Goal: Information Seeking & Learning: Learn about a topic

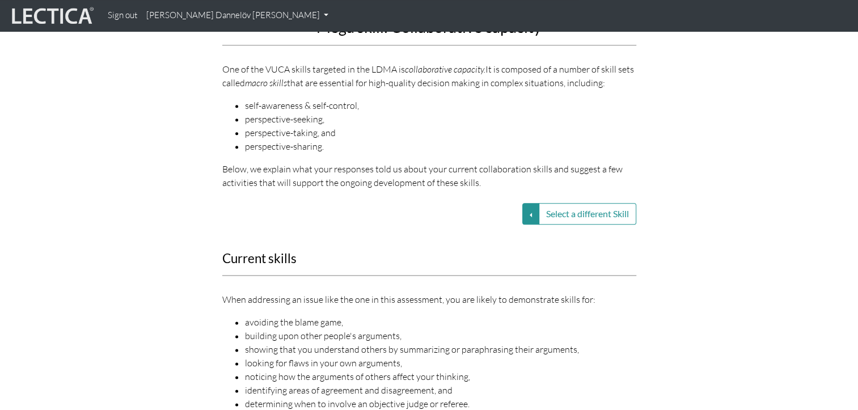
scroll to position [1305, 0]
click at [535, 207] on button "Select a different Skill" at bounding box center [531, 216] width 17 height 22
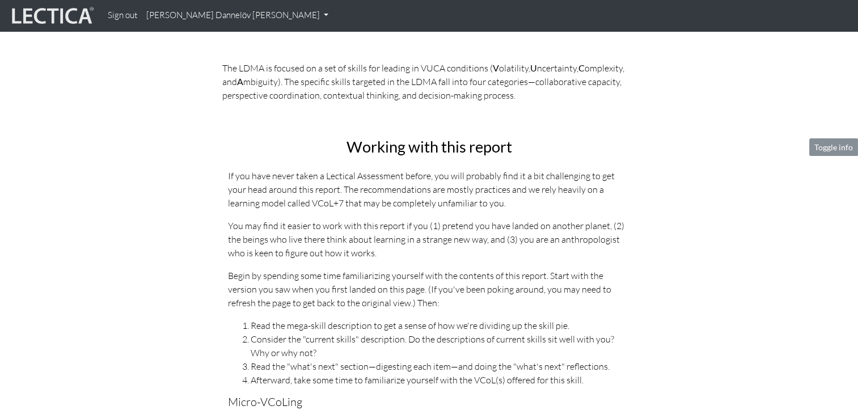
scroll to position [0, 0]
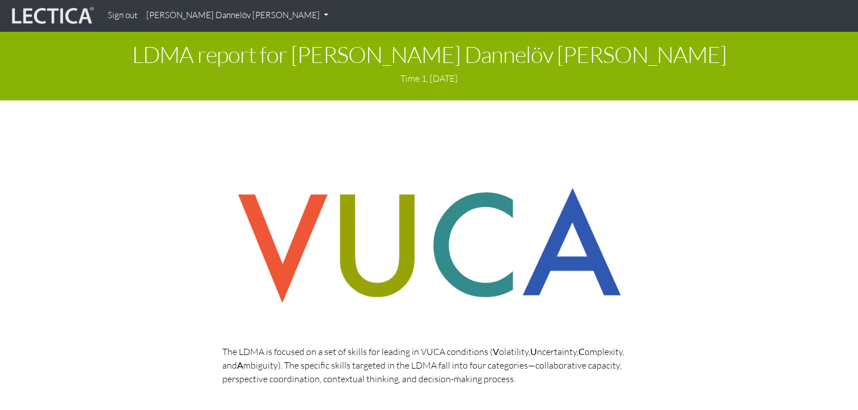
click at [204, 24] on link "[PERSON_NAME] Dannelöv [PERSON_NAME]" at bounding box center [237, 16] width 191 height 22
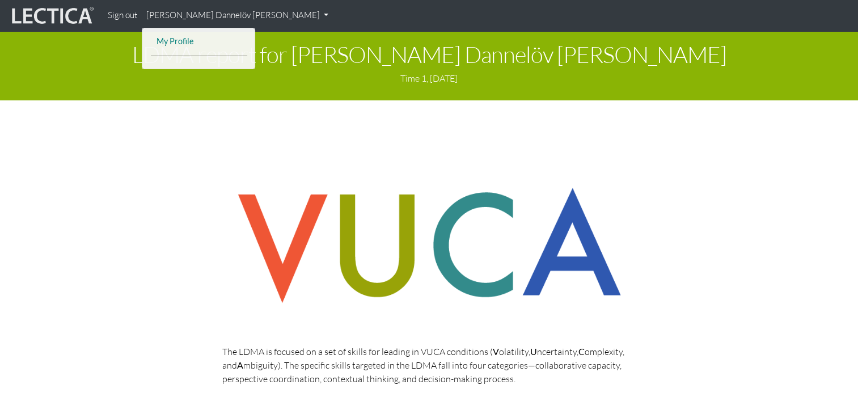
click at [189, 40] on link "My Profile" at bounding box center [199, 42] width 91 height 14
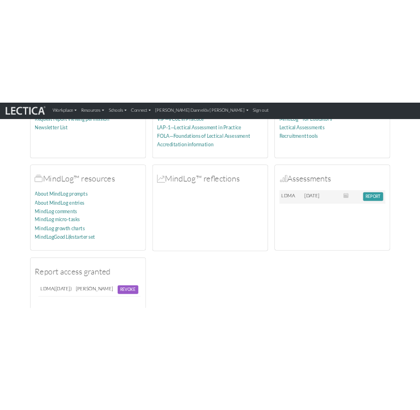
scroll to position [113, 0]
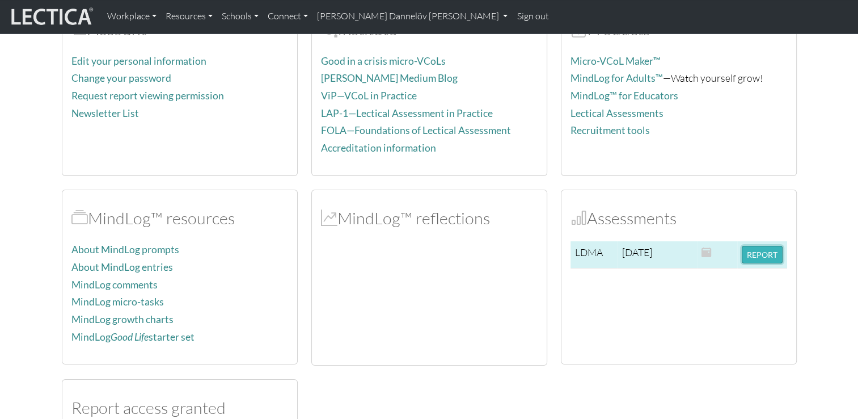
click at [768, 251] on button "REPORT" at bounding box center [762, 255] width 41 height 18
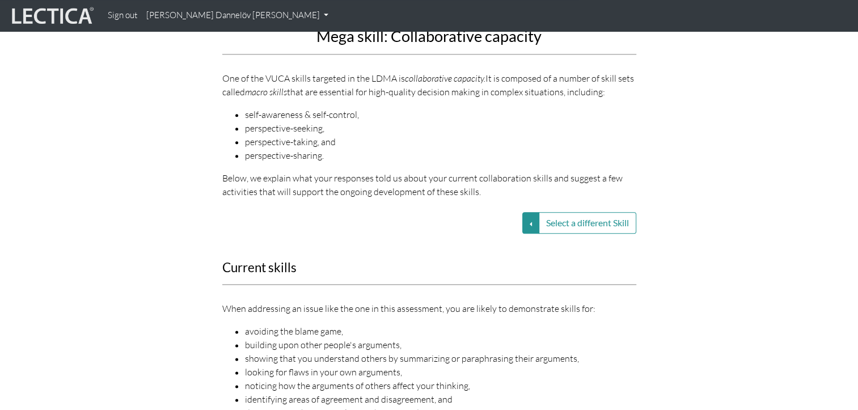
scroll to position [1305, 0]
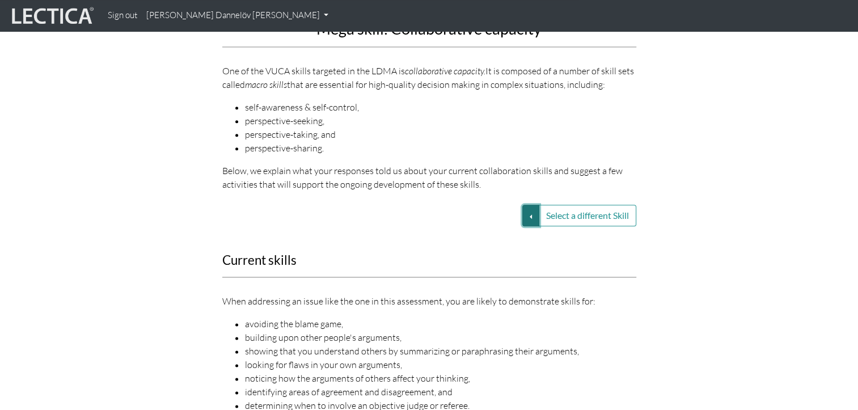
click at [531, 207] on button "Select a different Skill" at bounding box center [531, 216] width 17 height 22
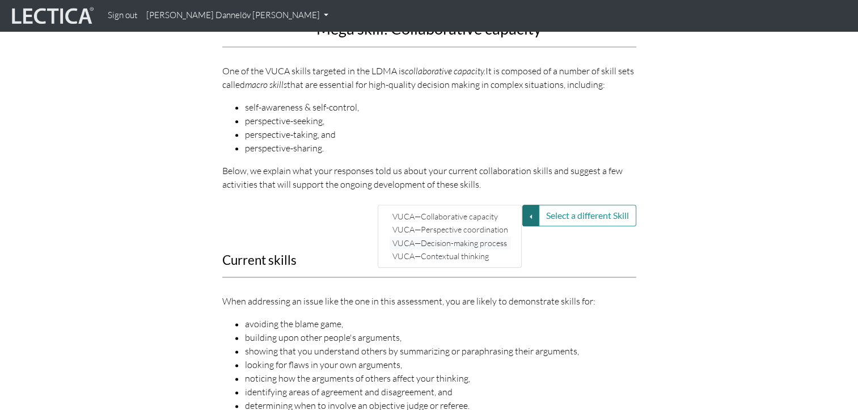
click at [479, 237] on link "VUCA—Decision-making process" at bounding box center [450, 243] width 121 height 13
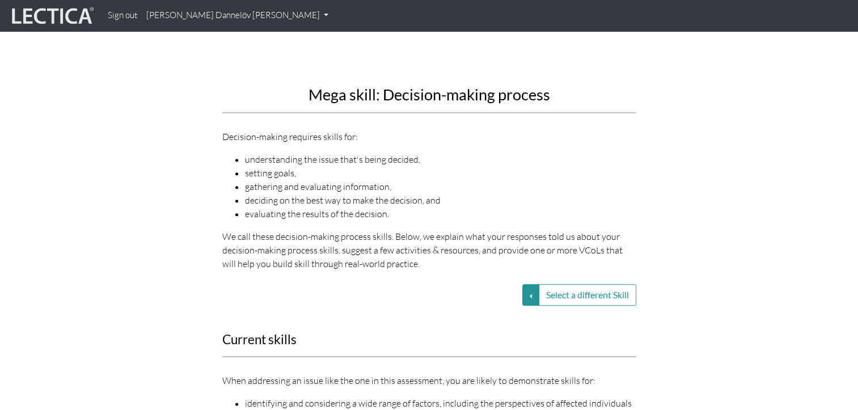
scroll to position [1211, 0]
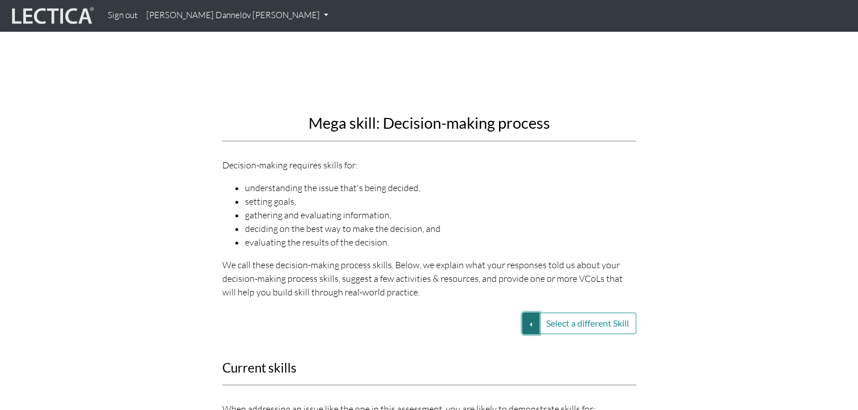
click at [525, 317] on button "Select a different Skill" at bounding box center [531, 324] width 17 height 22
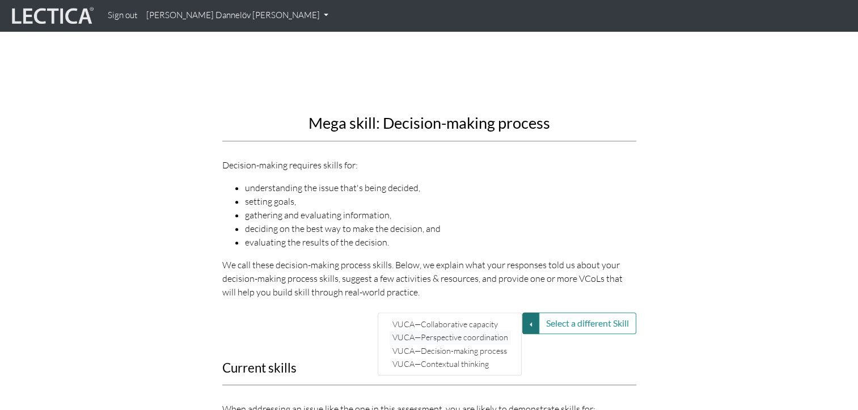
click at [490, 331] on link "VUCA—Perspective coordination" at bounding box center [450, 337] width 121 height 13
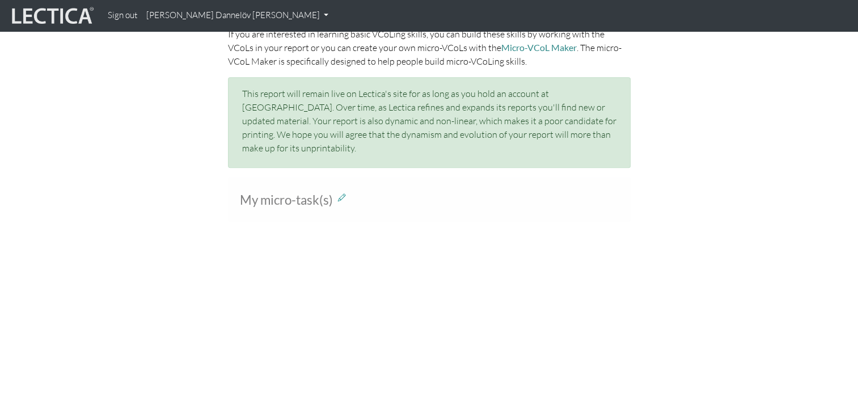
scroll to position [757, 0]
click at [342, 191] on icon at bounding box center [342, 196] width 8 height 10
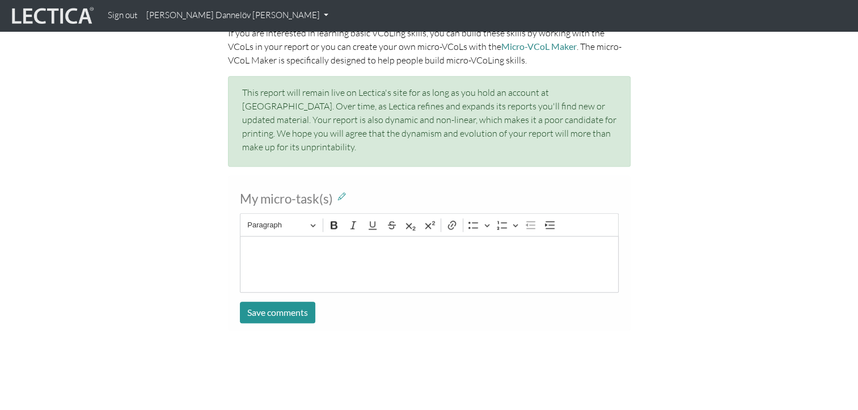
click at [807, 251] on div "My micro-task(s) Rich Text Editor Paragraph Bold Italic Underline Strikethrough…" at bounding box center [428, 258] width 875 height 164
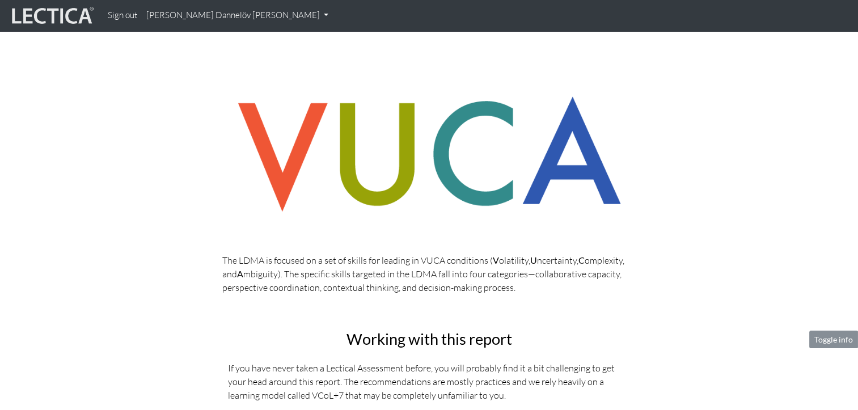
scroll to position [0, 0]
